Goal: Information Seeking & Learning: Learn about a topic

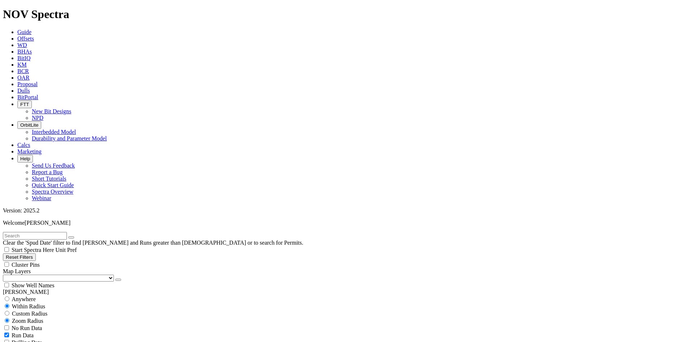
scroll to position [8296, 0]
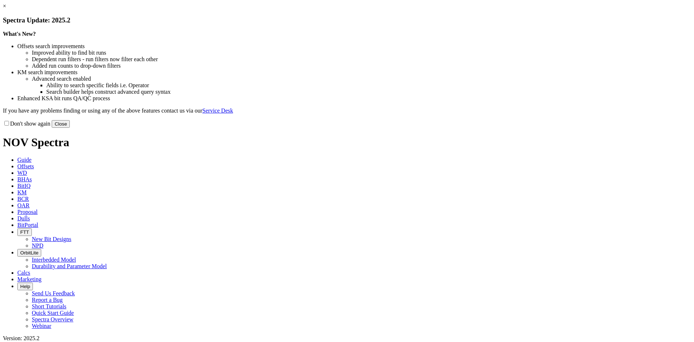
click at [6, 9] on link "×" at bounding box center [4, 6] width 3 height 6
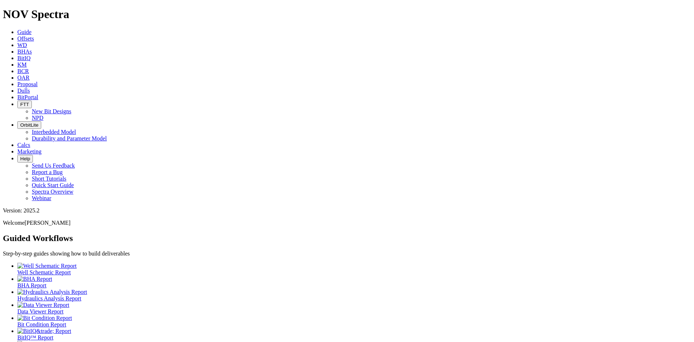
click at [17, 35] on icon at bounding box center [17, 38] width 0 height 6
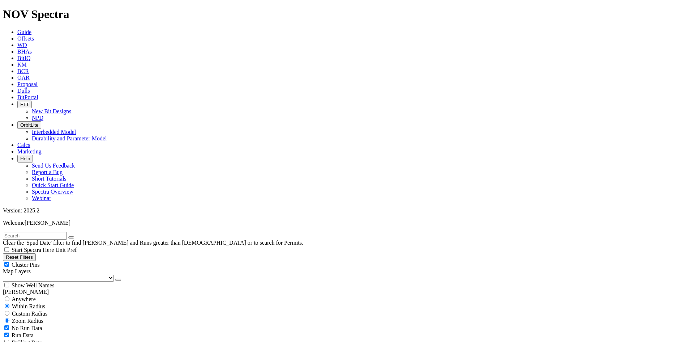
click at [118, 280] on icon "button" at bounding box center [118, 280] width 0 height 0
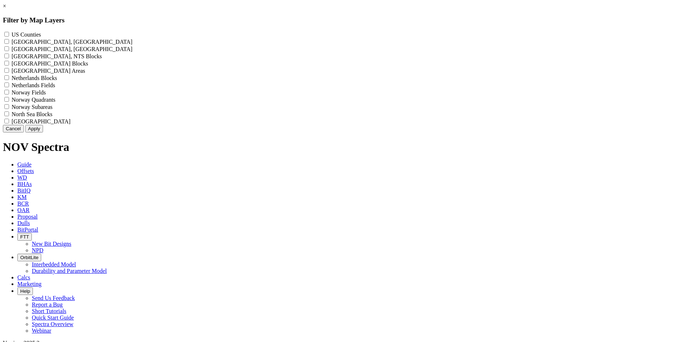
click at [41, 34] on label "US Counties - ()" at bounding box center [26, 34] width 29 height 6
click at [9, 34] on Counties "US Counties - ()" at bounding box center [6, 34] width 5 height 5
checkbox Counties "true"
click at [43, 132] on button "Apply" at bounding box center [34, 129] width 18 height 8
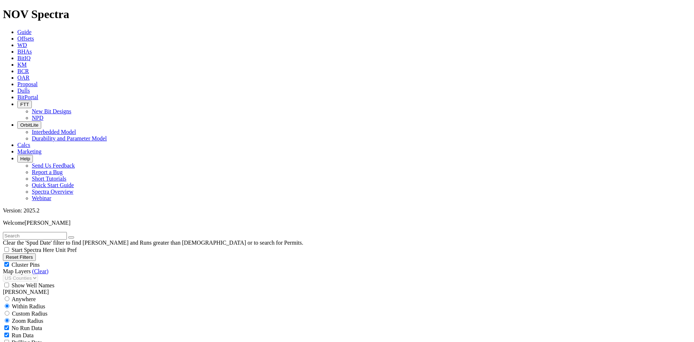
click at [40, 261] on span "Cluster Pins" at bounding box center [26, 264] width 28 height 6
checkbox input "false"
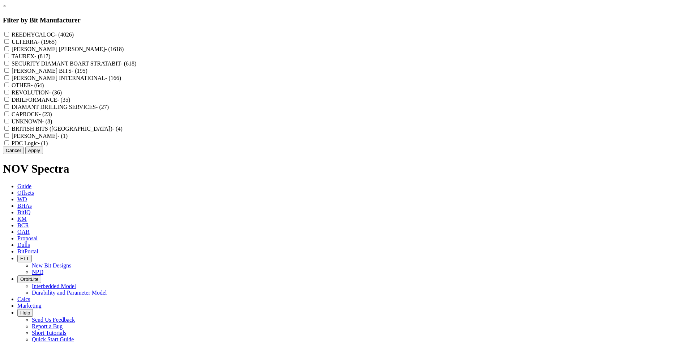
click at [74, 33] on label "REEDHYCALOG - (4026)" at bounding box center [43, 34] width 62 height 6
click at [9, 33] on input "REEDHYCALOG - (4026)" at bounding box center [6, 34] width 5 height 5
checkbox input "true"
click at [43, 154] on button "Apply" at bounding box center [34, 150] width 18 height 8
checkbox input "false"
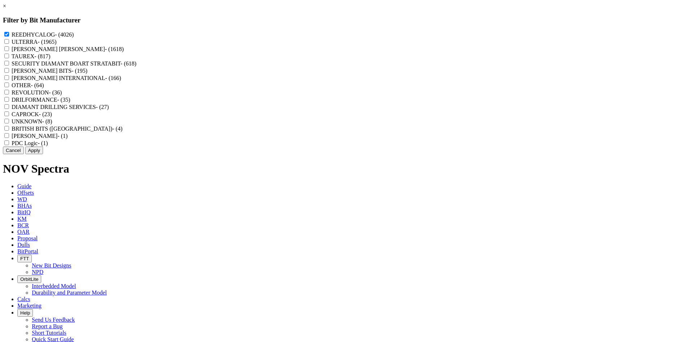
scroll to position [164434, 0]
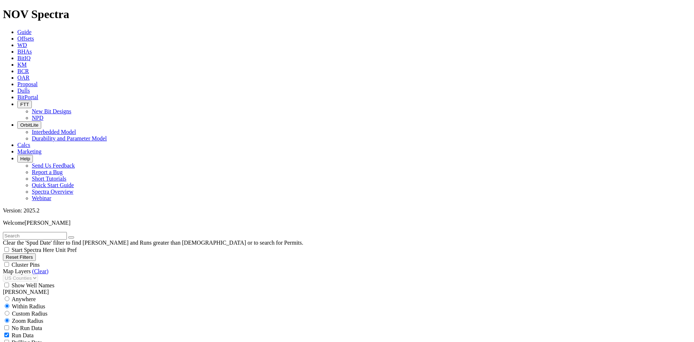
select select "? number:8.5 ?"
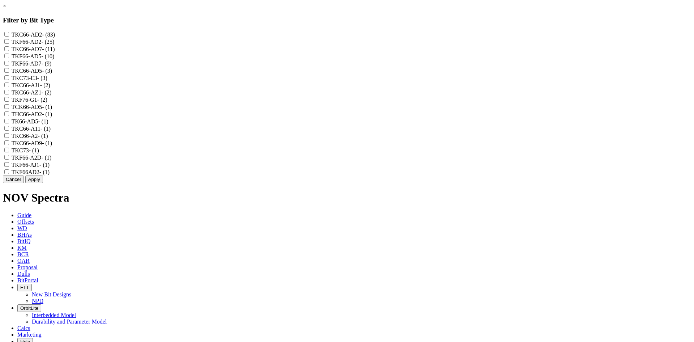
click at [55, 52] on label "TKC66-AD7 - (11)" at bounding box center [33, 49] width 43 height 6
click at [9, 51] on input "TKC66-AD7 - (11)" at bounding box center [6, 48] width 5 height 5
checkbox input "true"
click at [52, 67] on label "TKF66-AD7 - (9)" at bounding box center [32, 63] width 40 height 6
click at [9, 65] on input "TKF66-AD7 - (9)" at bounding box center [6, 63] width 5 height 5
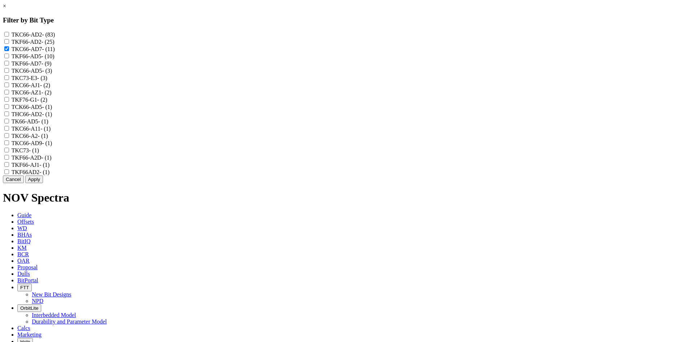
checkbox input "true"
click at [43, 183] on button "Apply" at bounding box center [34, 179] width 18 height 8
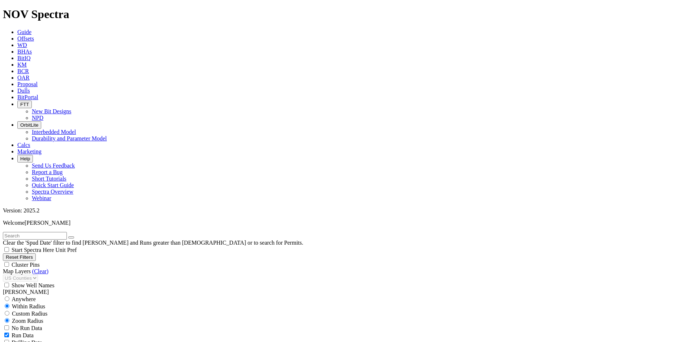
scroll to position [931, 0]
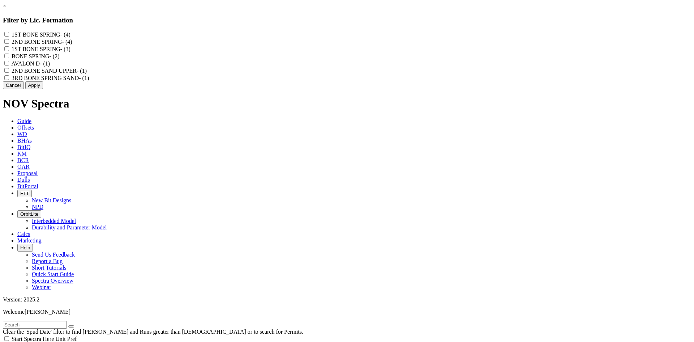
click at [72, 43] on label "2ND BONE SPRING - (4)" at bounding box center [42, 42] width 61 height 6
click at [9, 43] on SPRING "2ND BONE SPRING - (4)" at bounding box center [6, 41] width 5 height 5
checkbox SPRING "true"
click at [87, 74] on label "2ND BONE SAND UPPER - (1)" at bounding box center [49, 71] width 75 height 6
click at [9, 73] on UPPER "2ND BONE SAND UPPER - (1)" at bounding box center [6, 70] width 5 height 5
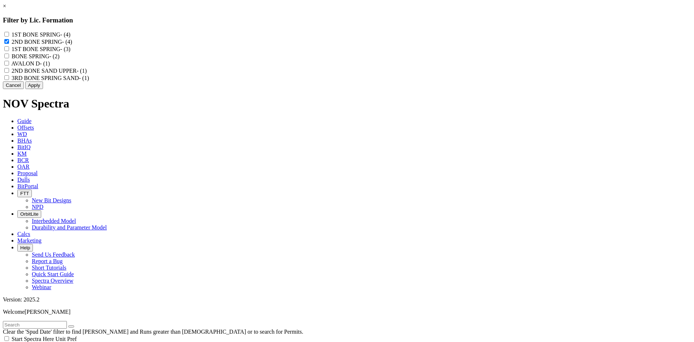
checkbox UPPER "true"
click at [59, 59] on label "BONE SPRING - (2)" at bounding box center [36, 56] width 48 height 6
click at [9, 58] on SPRING "BONE SPRING - (2)" at bounding box center [6, 56] width 5 height 5
checkbox SPRING "true"
click at [43, 89] on button "Apply" at bounding box center [34, 85] width 18 height 8
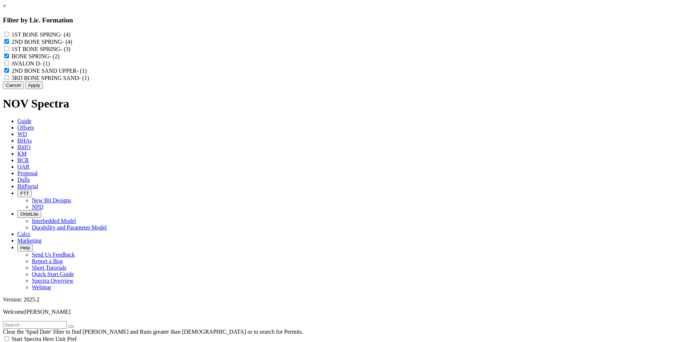
scroll to position [233, 0]
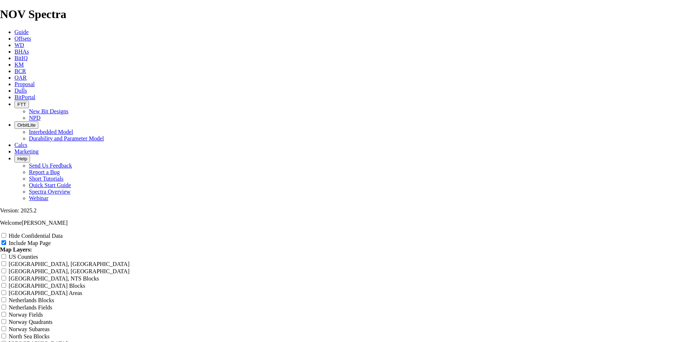
click at [63, 233] on label "Hide Confidential Data" at bounding box center [36, 236] width 54 height 6
click at [6, 233] on input "Hide Confidential Data" at bounding box center [3, 235] width 5 height 5
checkbox input "true"
drag, startPoint x: 325, startPoint y: 51, endPoint x: 214, endPoint y: 72, distance: 113.6
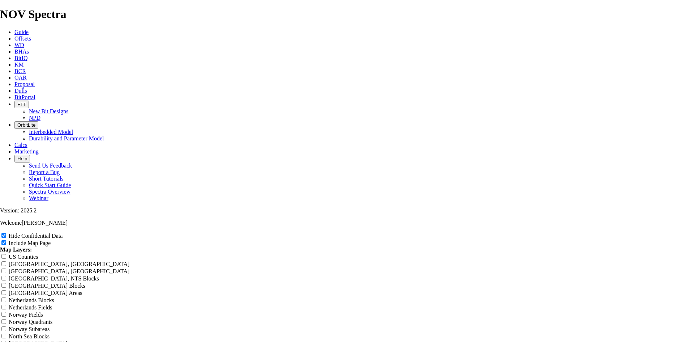
type input "8"
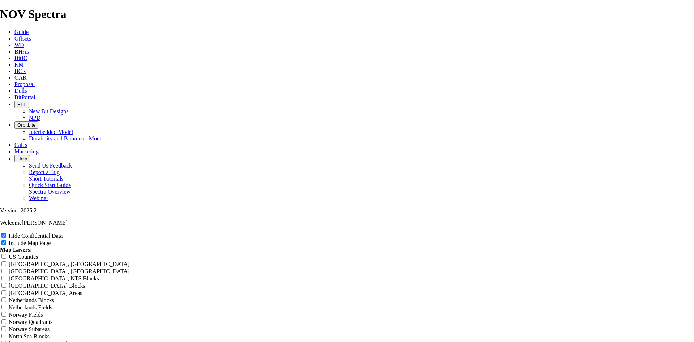
type input "8."
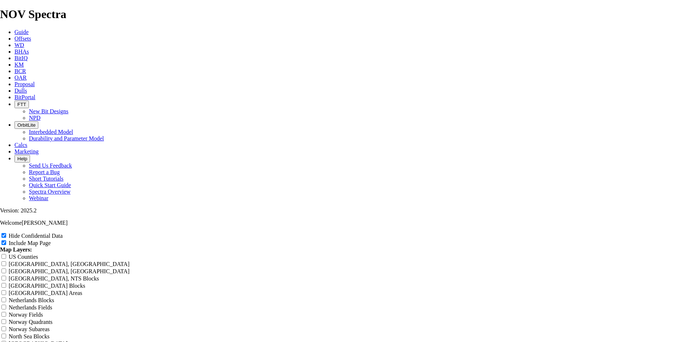
type input "8.5"
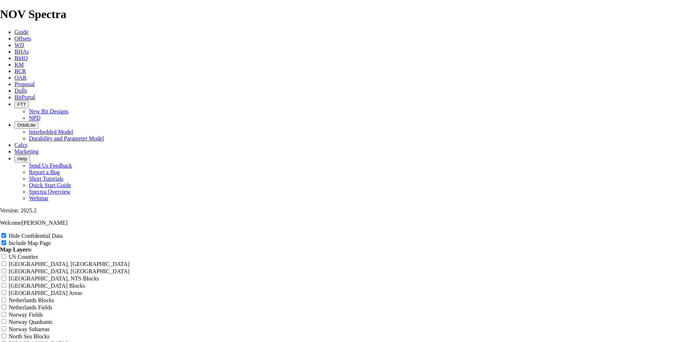
type input "8.5 T"
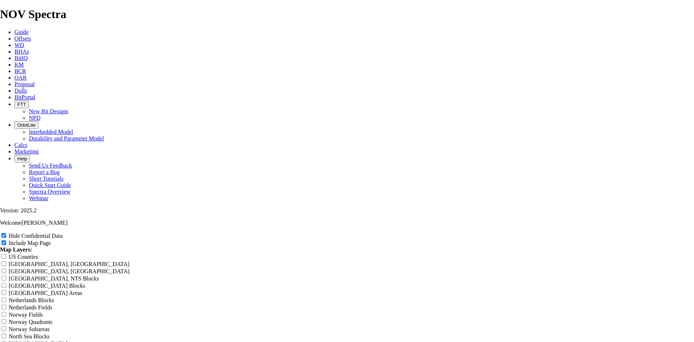
type input "8.5 TK"
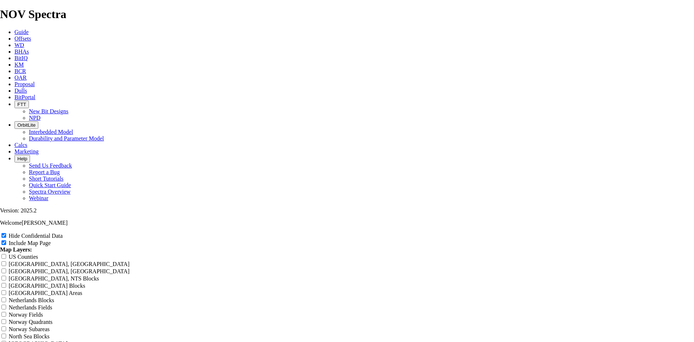
type input "8.5 TKF"
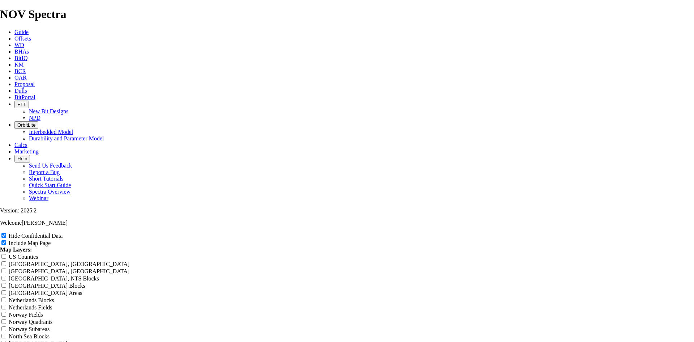
type input "8.5 TKF6"
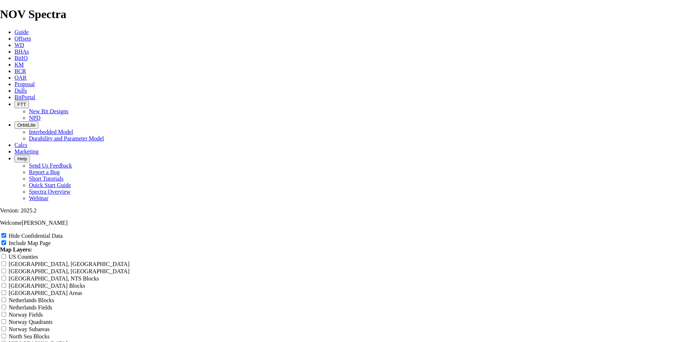
type input "8.5 TKF66"
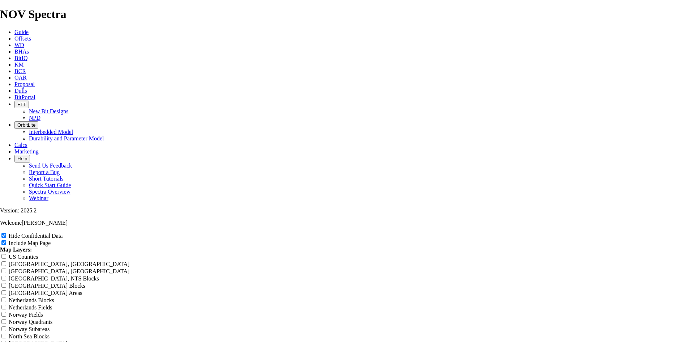
type input "8.5 TKF66 A"
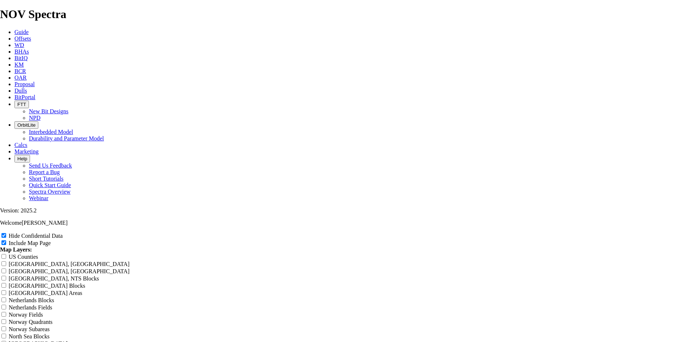
type input "8.5 TKF66 AD"
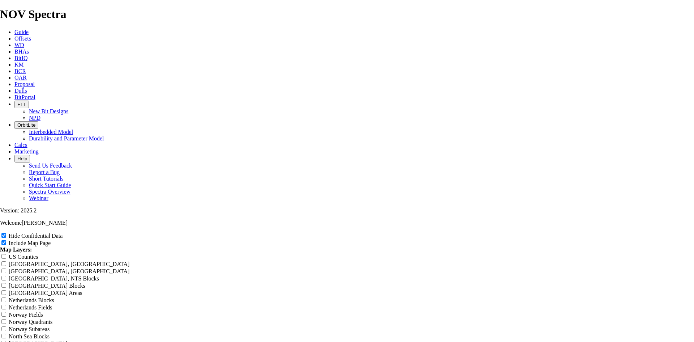
type input "8.5 TKF66 AD7"
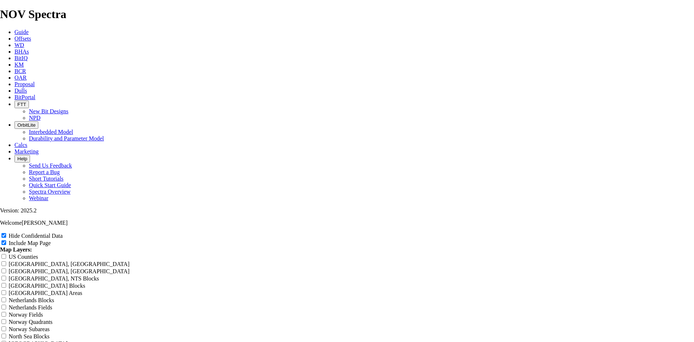
type input "8.5 TKF66 AD7 2"
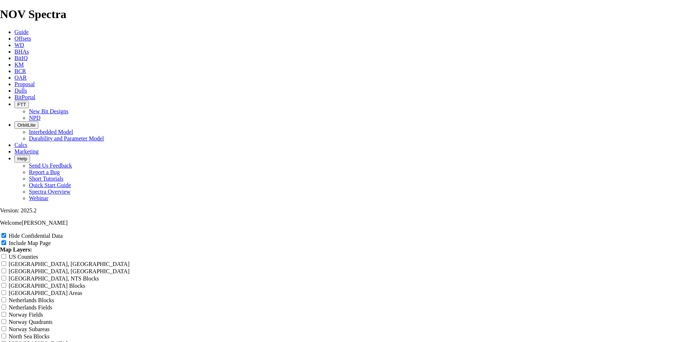
type input "8.5 TKF66 AD7 2n"
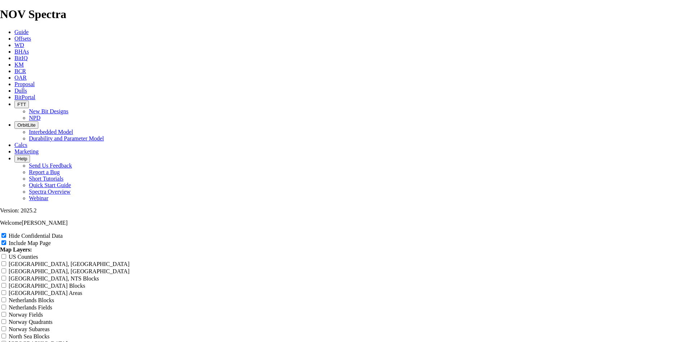
type input "8.5 TKF66 AD7 2nd"
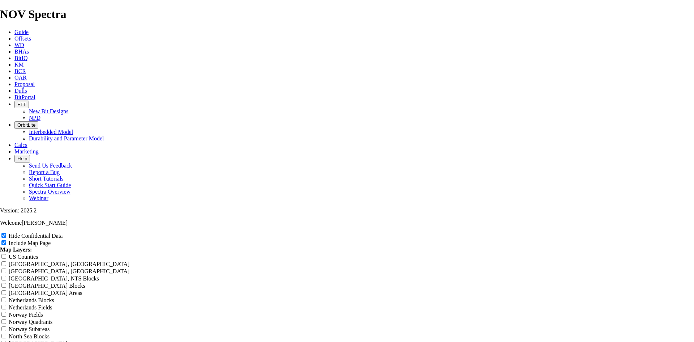
type input "8.5 TKF66 AD7 2nd B"
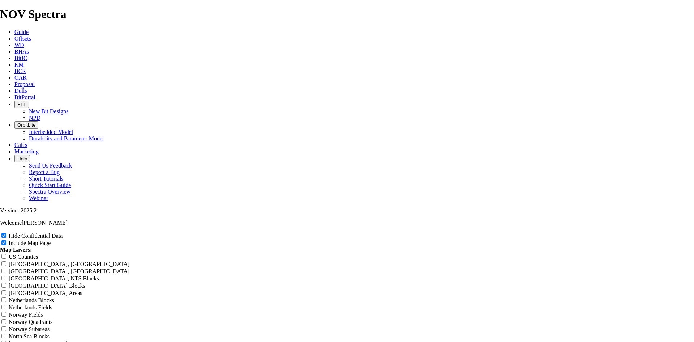
type input "8.5 TKF66 AD7 2nd BS"
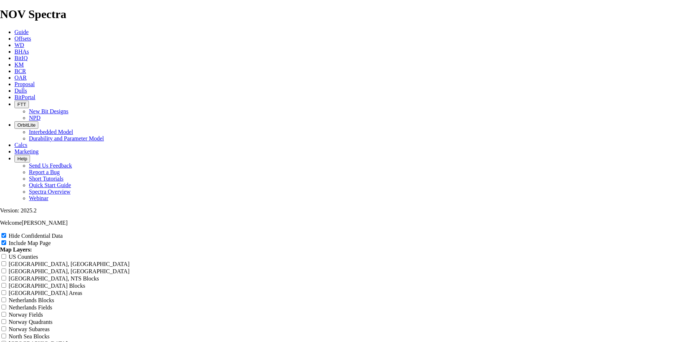
type input "8.5 TKF66 AD7 2nd BS s"
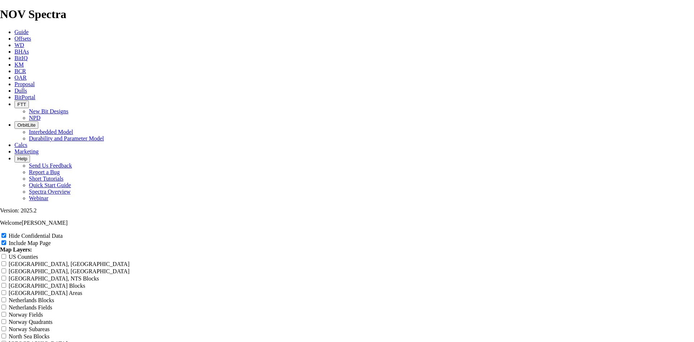
type input "8.5 TKF66 AD7 2nd BS sa"
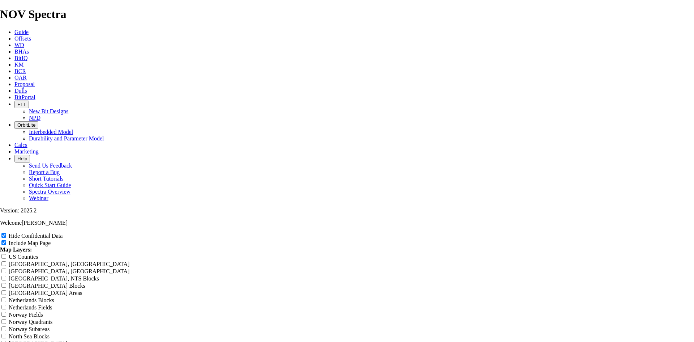
type input "8.5 TKF66 AD7 2nd BS san"
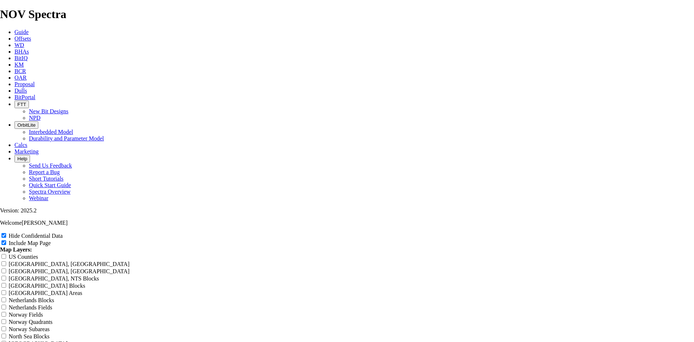
type input "8.5 TKF66 AD7 2nd BS sand"
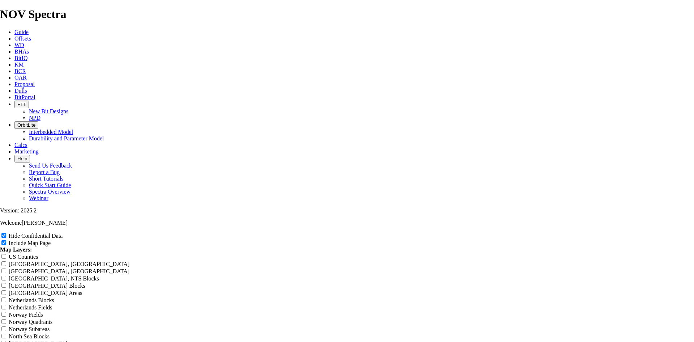
type input "8.5 TKF66 AD7 2nd BS san"
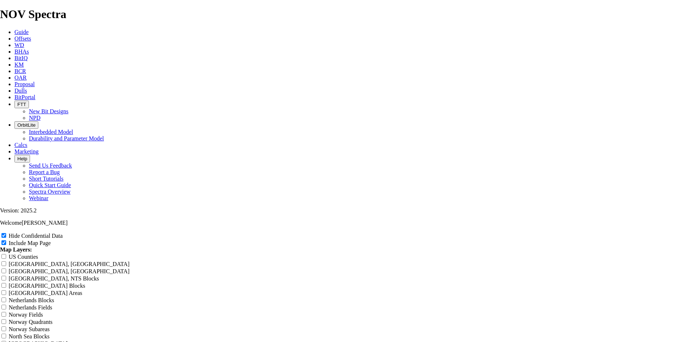
type input "8.5 TKF66 AD7 2nd BS sa"
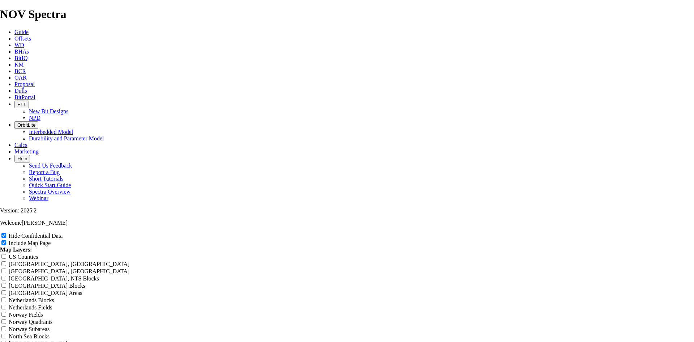
type input "8.5 TKF66 AD7 2nd BS s"
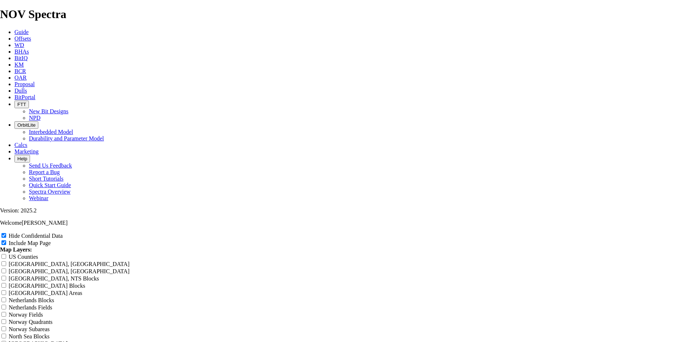
type input "8.5 TKF66 AD7 2nd BS"
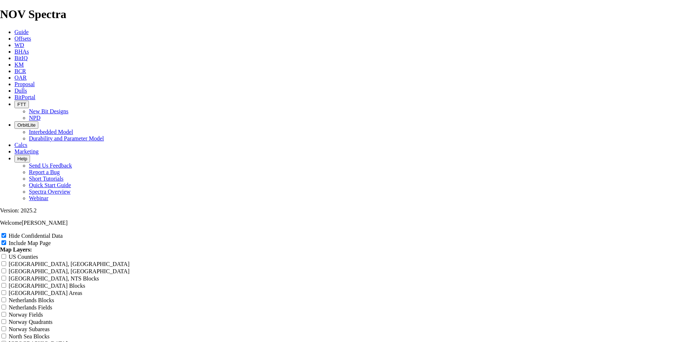
type input "8.5 TKF66 AD7 2nd B"
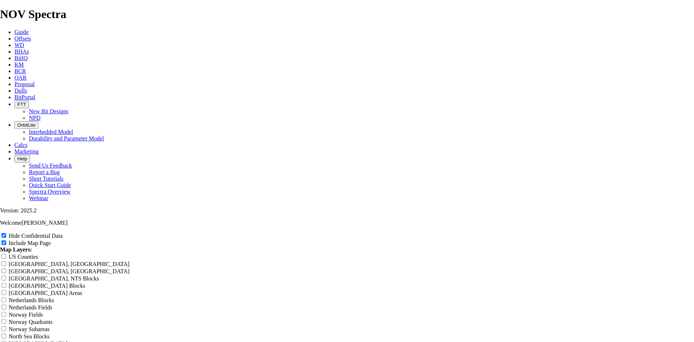
type input "8.5 TKF66 AD7 2nd Bo"
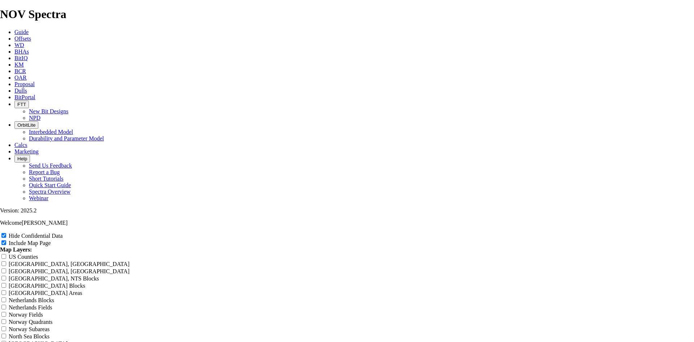
type input "8.5 TKF66 AD7 2nd Bon"
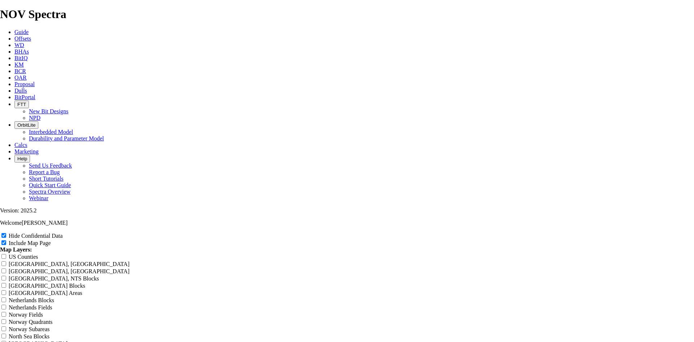
type input "8.5 TKF66 AD7 2nd Bone"
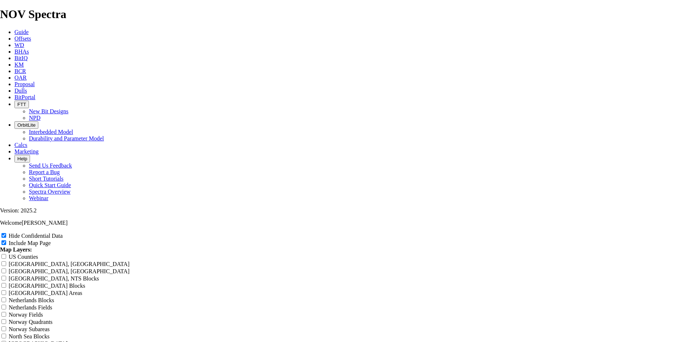
type input "8.5 TKF66 AD7 2nd Bone S"
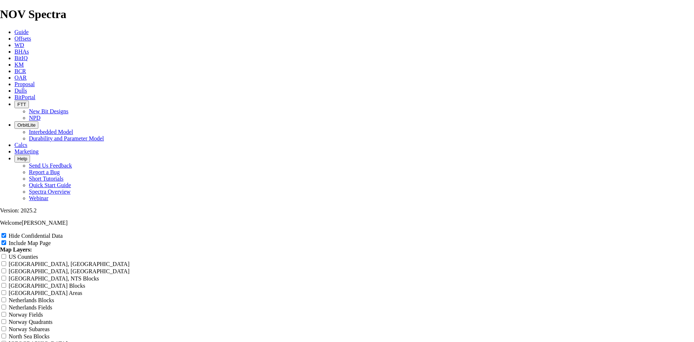
type input "8.5 TKF66 AD7 2nd Bone Sp"
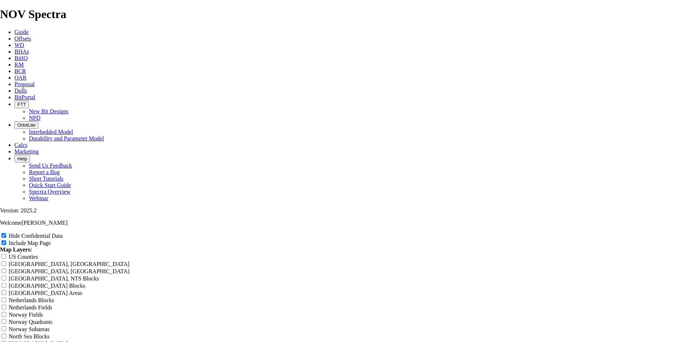
type input "8.5 TKF66 AD7 2nd Bone Spr"
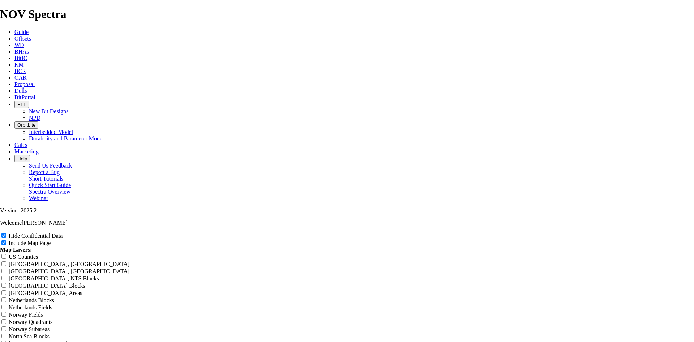
type input "8.5 TKF66 AD7 2nd Bone Spri"
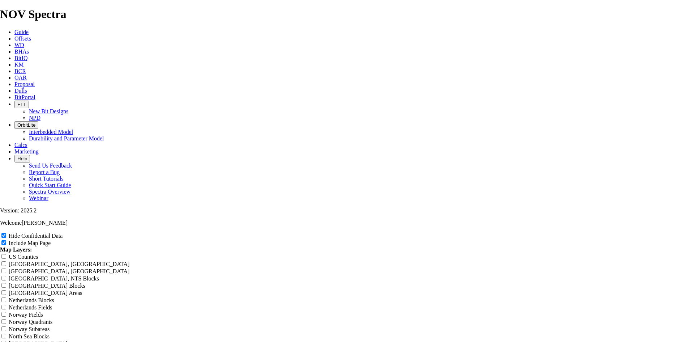
type input "8.5 TKF66 AD7 2nd Bone Sprin"
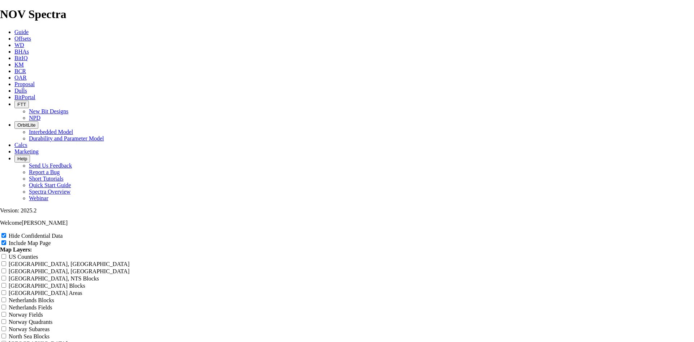
type input "8.5 TKF66 AD7 2nd Bone Spring"
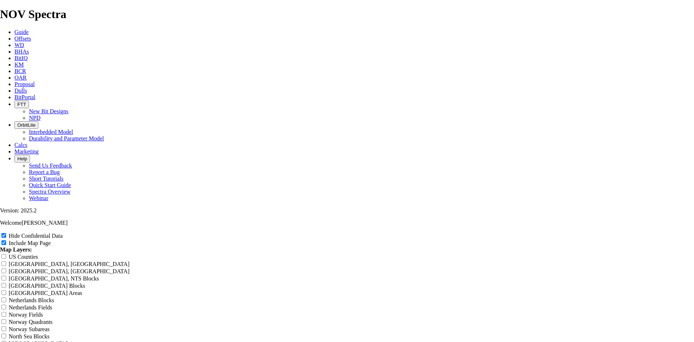
type input "8.5 TKF66 AD7 2nd Bone Springs"
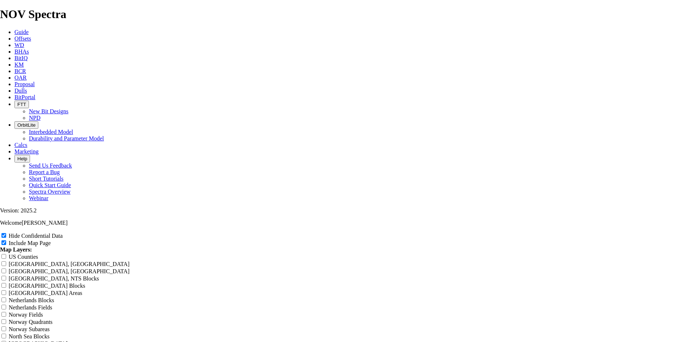
scroll to position [41, 0]
type input "8.5 TKF66AD7 2nd Bone Springs"
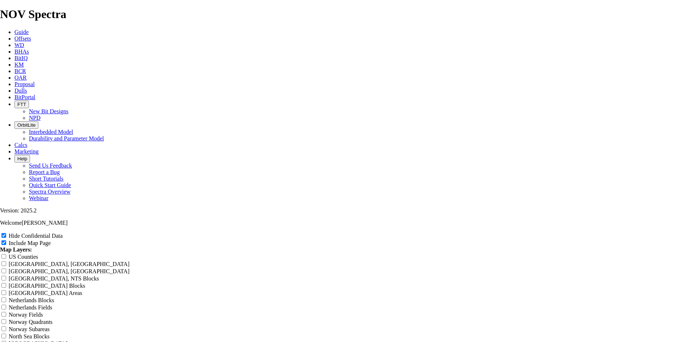
type input "8.5 TKF66AD7 2nd Bone Springs"
type input "8.5 TKF66-AD7 2nd Bone Springs"
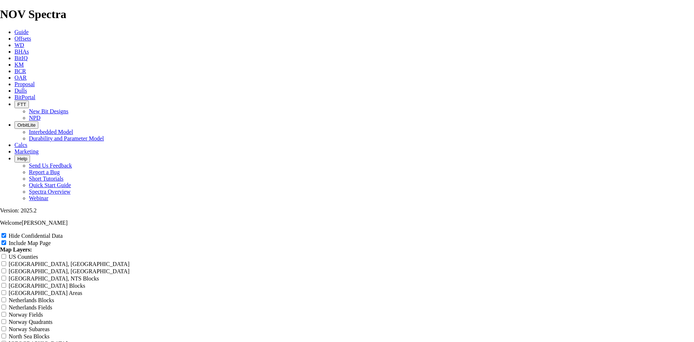
type input "8.5 TKF66-AD7 2nd Bone Springs"
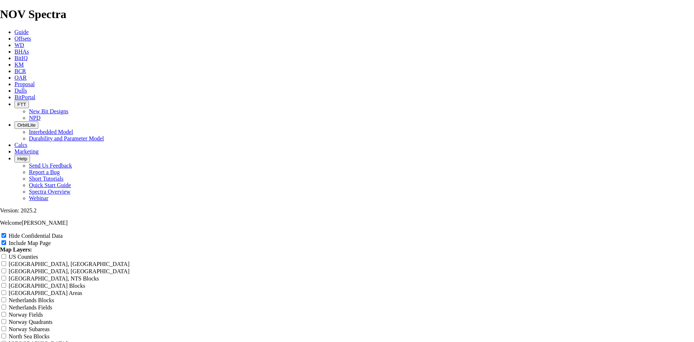
click at [31, 35] on span "Offsets" at bounding box center [22, 38] width 17 height 6
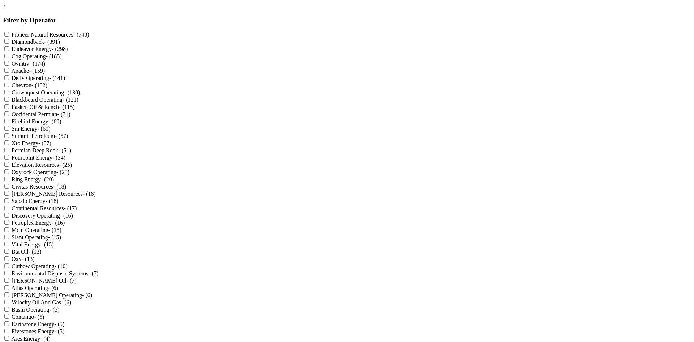
click at [6, 9] on link "×" at bounding box center [4, 6] width 3 height 6
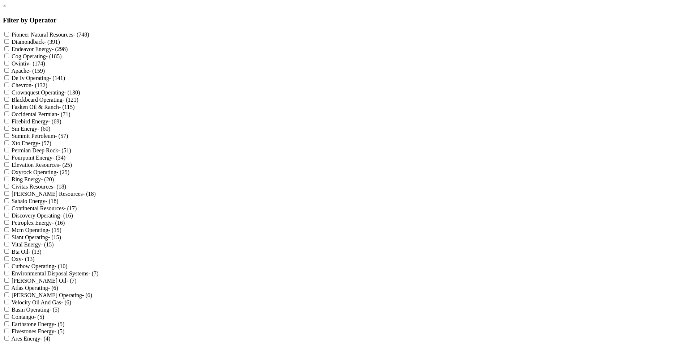
click at [329, 16] on h3 "Filter by Operator" at bounding box center [347, 20] width 689 height 8
click at [6, 9] on link "×" at bounding box center [4, 6] width 3 height 6
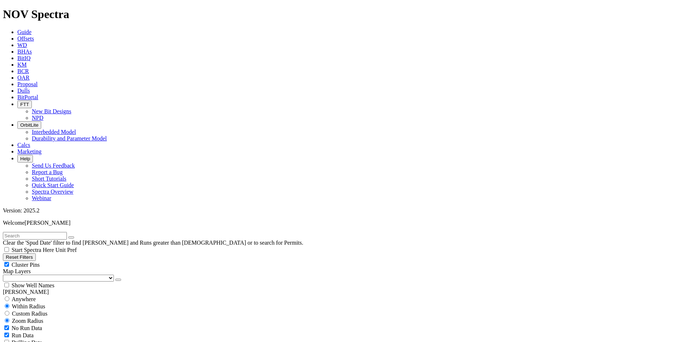
click at [74, 261] on div "Cluster Pins" at bounding box center [347, 264] width 689 height 7
checkbox input "false"
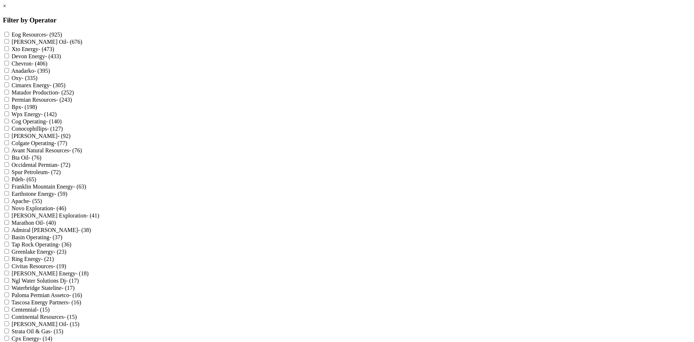
scroll to position [253, 0]
checkbox Operating "true"
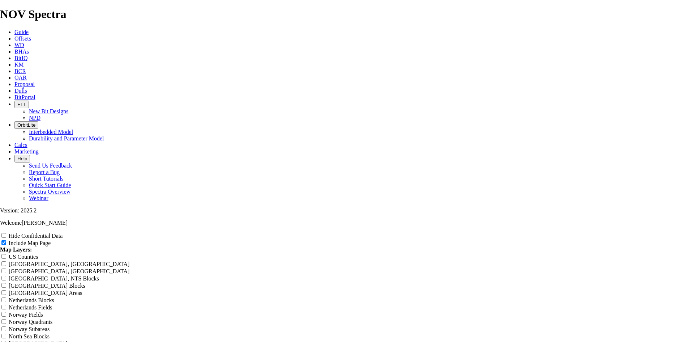
click at [651, 232] on div "Hide Confidential Data" at bounding box center [347, 235] width 694 height 7
click at [63, 233] on label "Hide Confidential Data" at bounding box center [36, 236] width 54 height 6
click at [6, 233] on input "Hide Confidential Data" at bounding box center [3, 235] width 5 height 5
checkbox input "true"
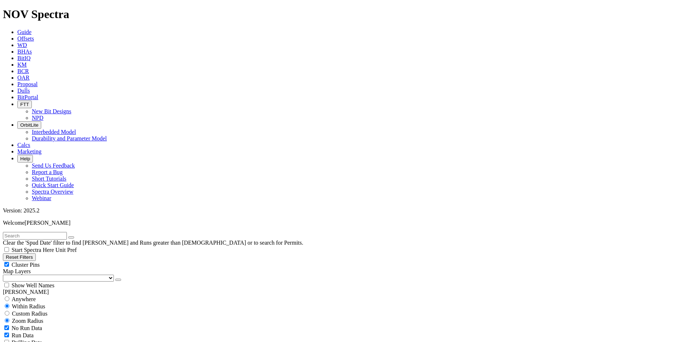
scroll to position [217, 0]
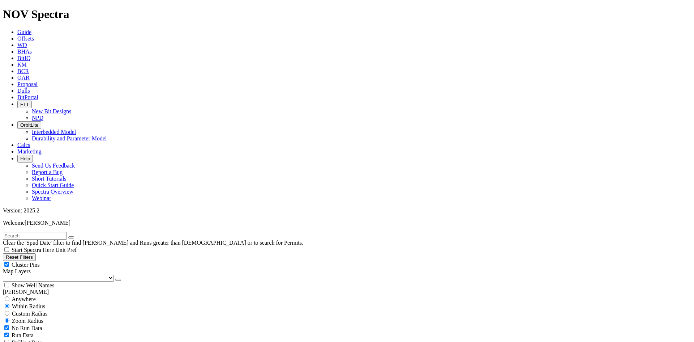
scroll to position [253, 0]
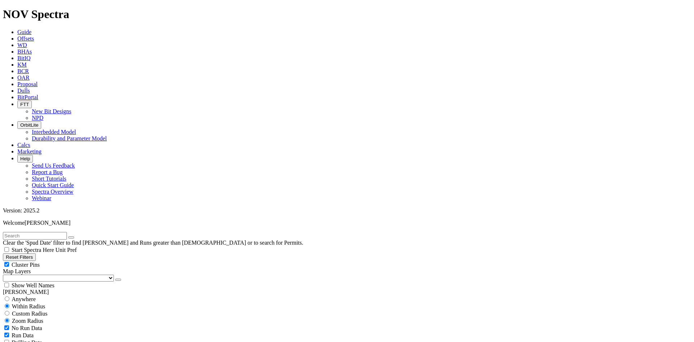
click at [62, 232] on input "text" at bounding box center [35, 236] width 64 height 8
paste input "30-025-51781"
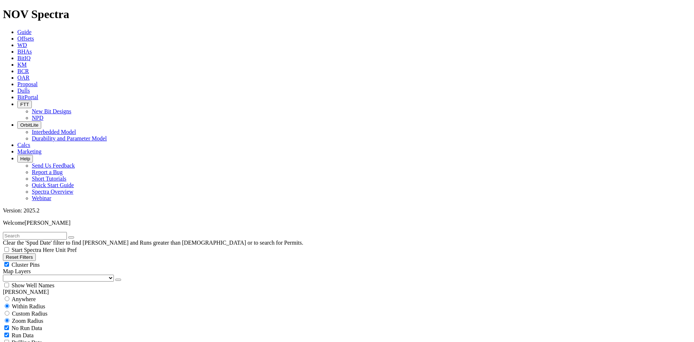
scroll to position [965, 0]
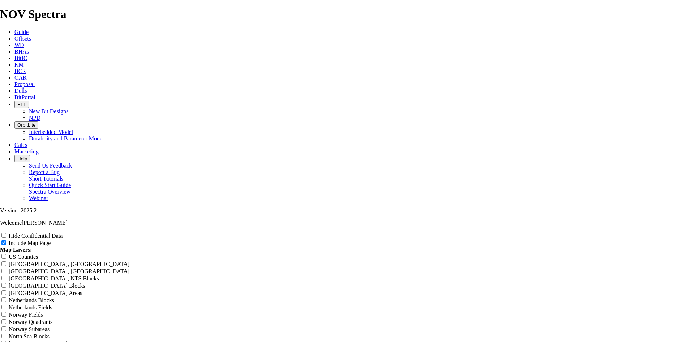
drag, startPoint x: 420, startPoint y: 50, endPoint x: 258, endPoint y: 64, distance: 161.9
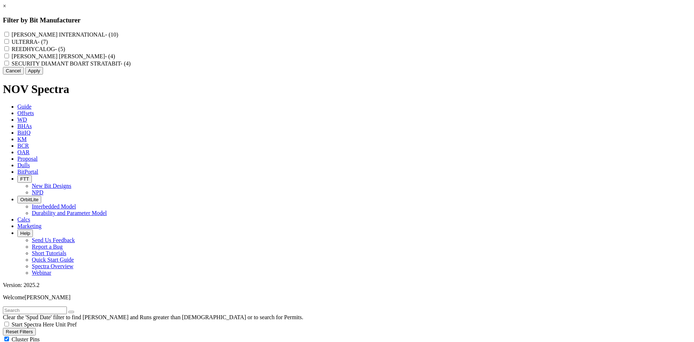
click at [6, 9] on link "×" at bounding box center [4, 6] width 3 height 6
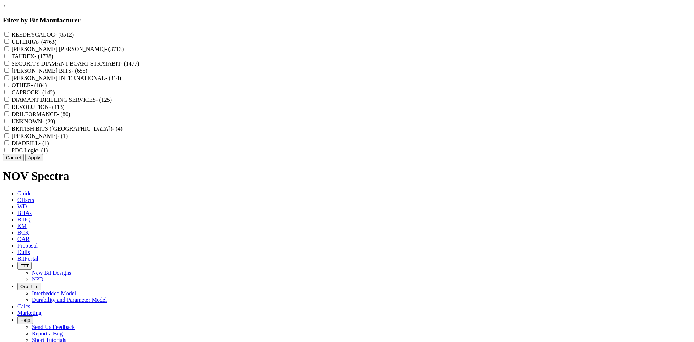
click at [74, 35] on span "- (8512)" at bounding box center [64, 34] width 19 height 6
click at [9, 35] on input "REEDHYCALOG - (8512)" at bounding box center [6, 34] width 5 height 5
click at [43, 161] on button "Apply" at bounding box center [34, 158] width 18 height 8
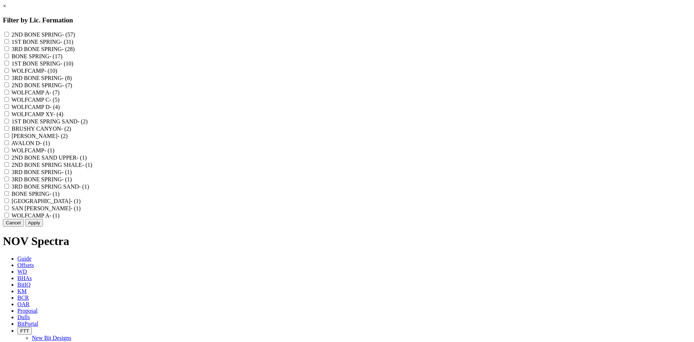
click at [75, 33] on label "2ND BONE SPRING - (57)" at bounding box center [44, 34] width 64 height 6
click at [9, 33] on SPRING "2ND BONE SPRING - (57)" at bounding box center [6, 34] width 5 height 5
click at [72, 88] on label "2ND BONE SPRING - (7)" at bounding box center [42, 85] width 61 height 6
click at [9, 87] on "2ND BONE SPRING - (7)" at bounding box center [6, 84] width 5 height 5
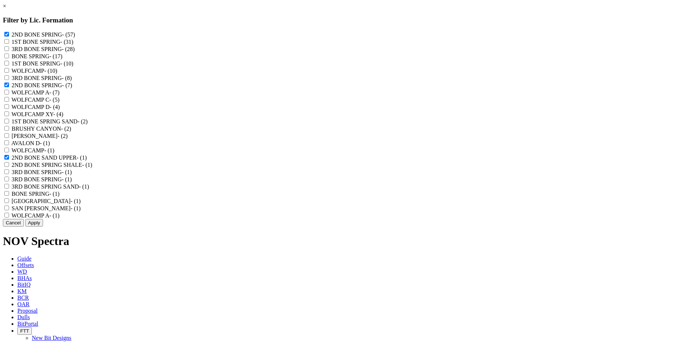
click at [81, 204] on label "BONE SPRINGS - (1)" at bounding box center [46, 201] width 69 height 6
click at [9, 203] on SPRINGS "BONE SPRINGS - (1)" at bounding box center [6, 200] width 5 height 5
checkbox SPRINGS "true"
click at [59, 197] on label "BONE SPRING - (1)" at bounding box center [36, 194] width 48 height 6
click at [9, 196] on "BONE SPRING - (1)" at bounding box center [6, 193] width 5 height 5
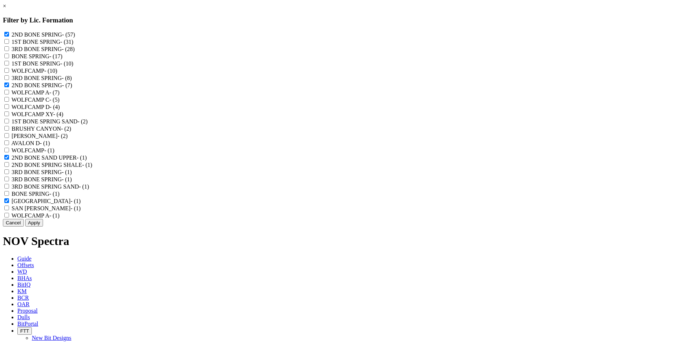
checkbox "true"
click at [43, 226] on button "Apply" at bounding box center [34, 223] width 18 height 8
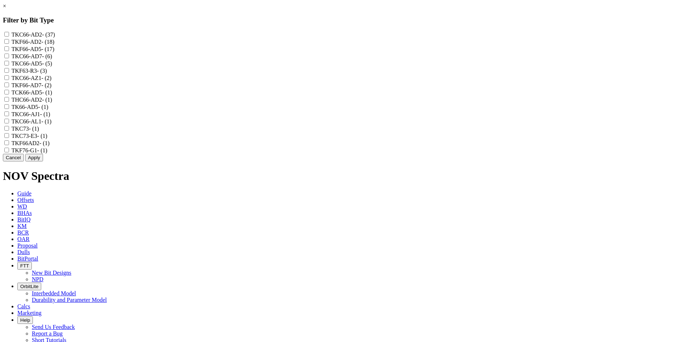
click at [52, 59] on label "TKC66-AD7 - (6)" at bounding box center [32, 56] width 41 height 6
click at [9, 58] on input "TKC66-AD7 - (6)" at bounding box center [6, 56] width 5 height 5
checkbox input "true"
click at [52, 88] on label "TKF66-AD7 - (2)" at bounding box center [32, 85] width 40 height 6
click at [9, 87] on input "TKF66-AD7 - (2)" at bounding box center [6, 84] width 5 height 5
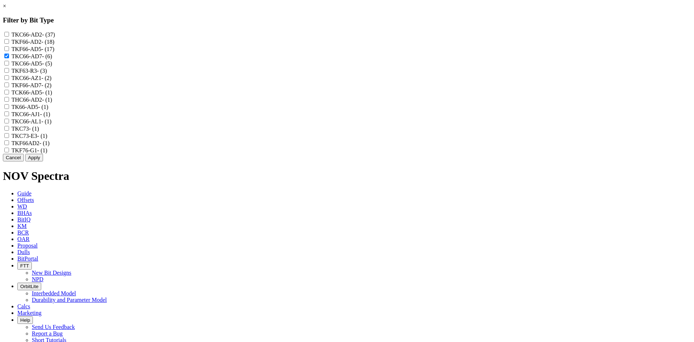
checkbox input "true"
click at [43, 161] on button "Apply" at bounding box center [34, 158] width 18 height 8
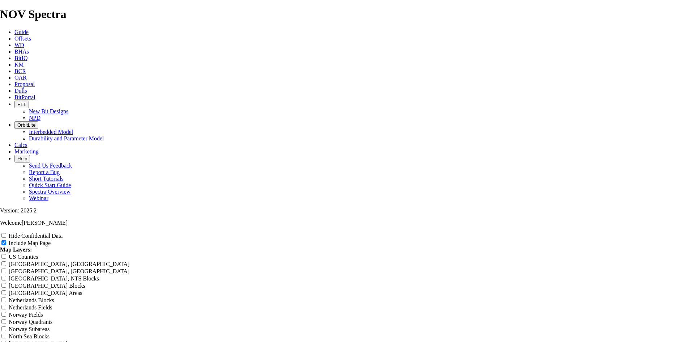
scroll to position [1085, 0]
